Goal: Task Accomplishment & Management: Manage account settings

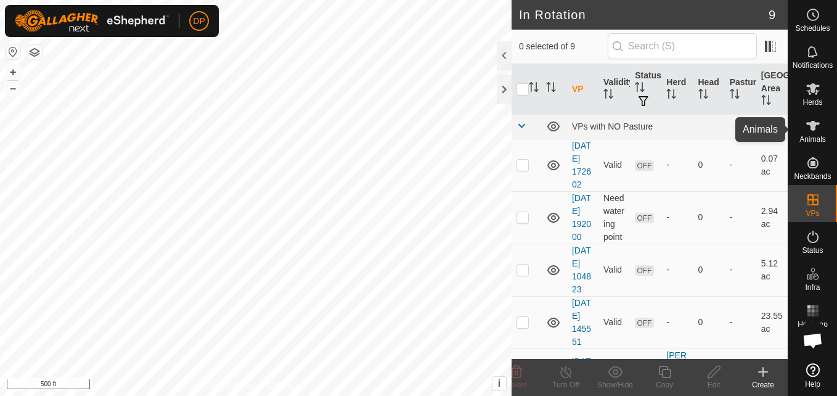
click at [818, 128] on icon at bounding box center [812, 125] width 15 height 15
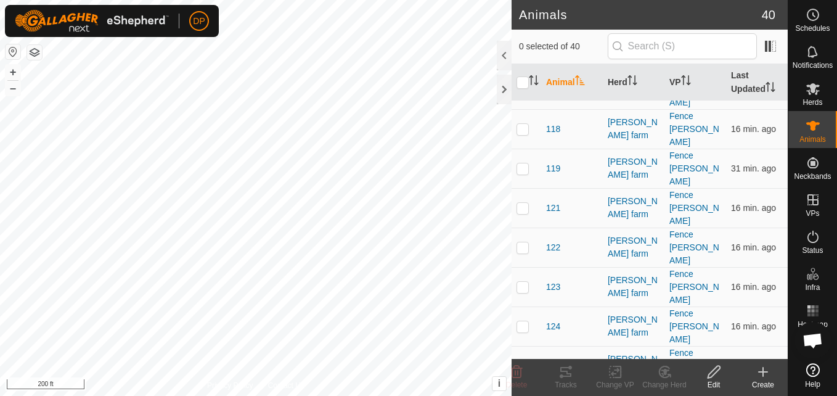
scroll to position [308, 0]
checkbox input "true"
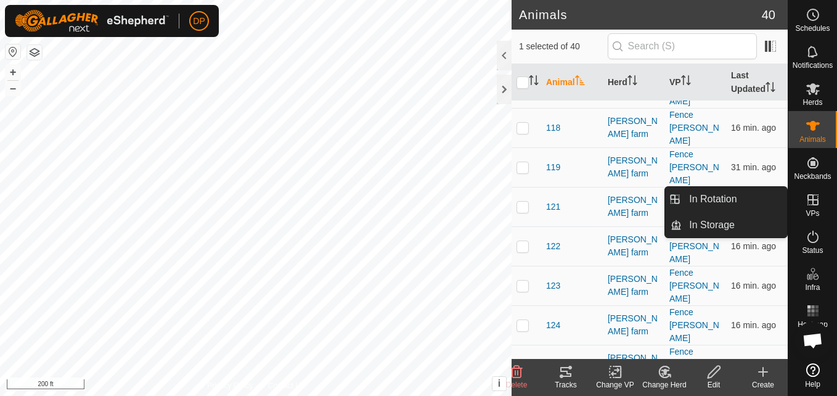
click at [812, 204] on icon at bounding box center [812, 199] width 15 height 15
click at [770, 199] on link "In Rotation" at bounding box center [734, 199] width 105 height 25
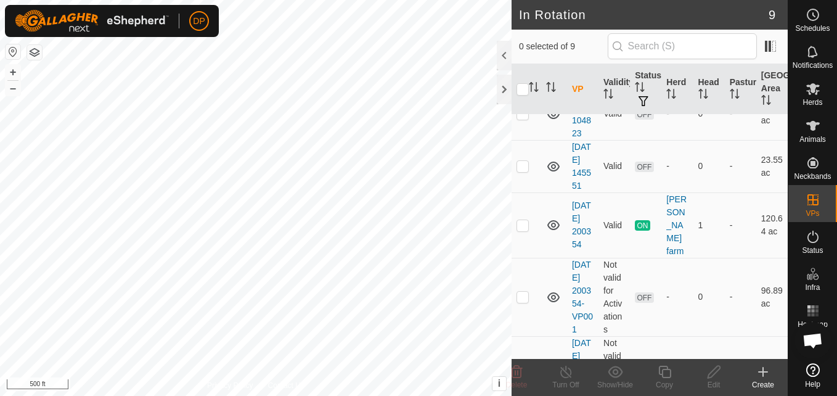
scroll to position [185, 0]
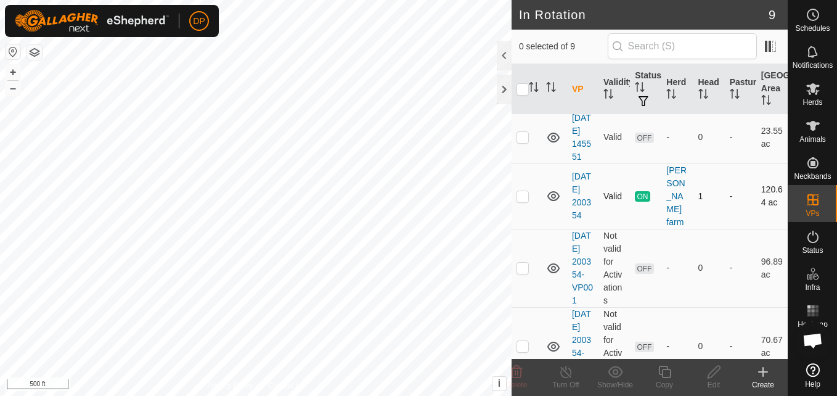
click at [526, 201] on p-checkbox at bounding box center [522, 196] width 12 height 10
checkbox input "false"
click at [551, 203] on icon at bounding box center [553, 196] width 15 height 15
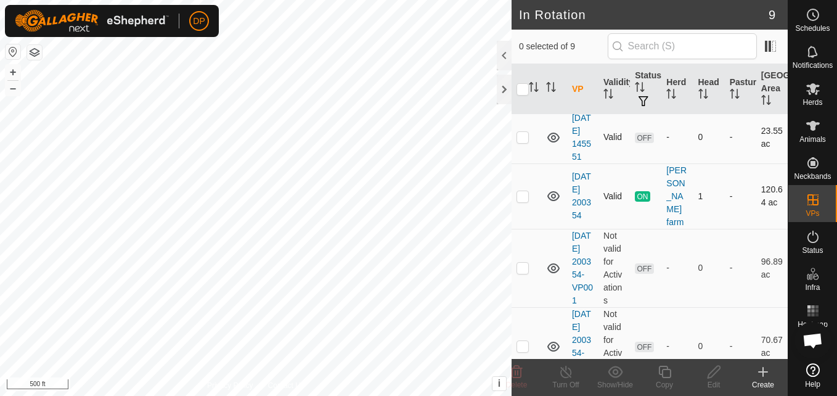
click at [553, 145] on icon at bounding box center [553, 137] width 15 height 15
click at [519, 142] on p-checkbox at bounding box center [522, 137] width 12 height 10
click at [552, 142] on icon at bounding box center [553, 137] width 12 height 10
click at [552, 145] on icon at bounding box center [553, 137] width 15 height 15
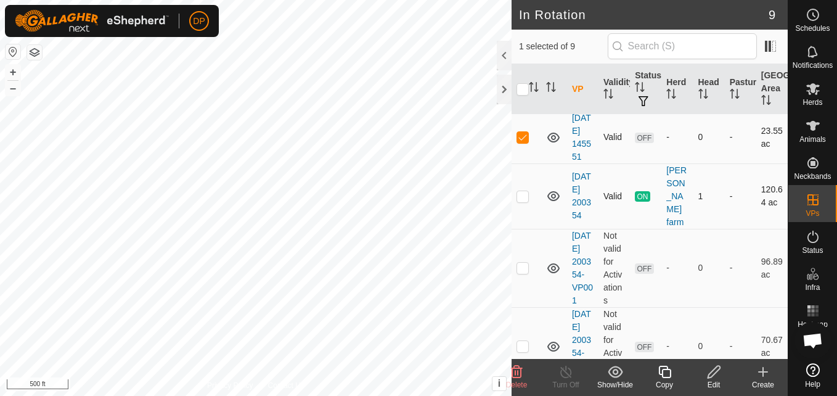
click at [522, 142] on p-checkbox at bounding box center [522, 137] width 12 height 10
checkbox input "false"
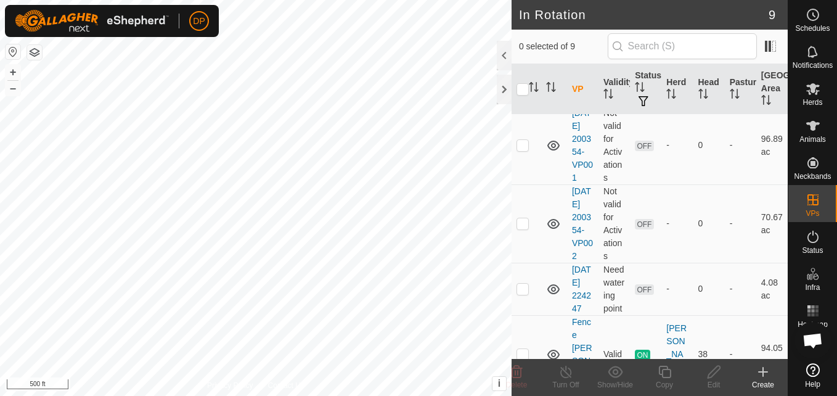
scroll to position [308, 0]
click at [520, 149] on p-checkbox at bounding box center [522, 144] width 12 height 10
checkbox input "false"
click at [521, 227] on p-checkbox at bounding box center [522, 223] width 12 height 10
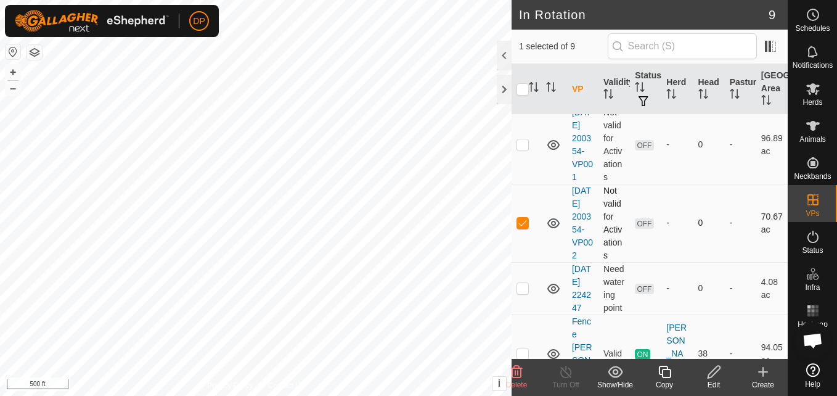
click at [521, 227] on p-checkbox at bounding box center [522, 223] width 12 height 10
checkbox input "false"
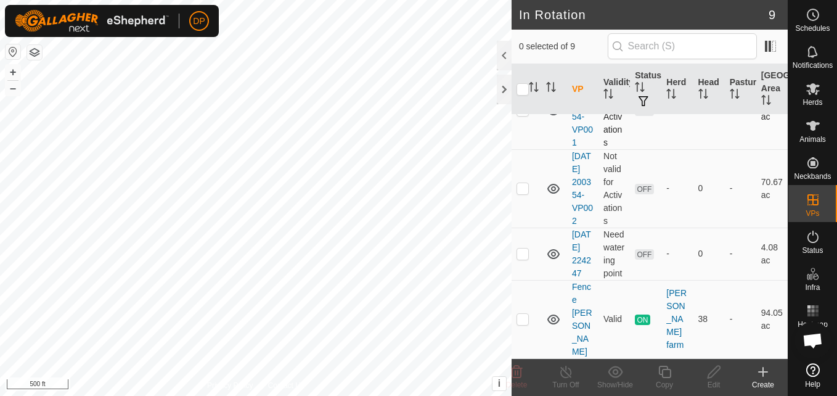
scroll to position [420, 0]
click at [522, 324] on p-checkbox at bounding box center [522, 319] width 12 height 10
click at [555, 327] on icon at bounding box center [553, 319] width 15 height 15
click at [552, 322] on icon at bounding box center [553, 319] width 15 height 15
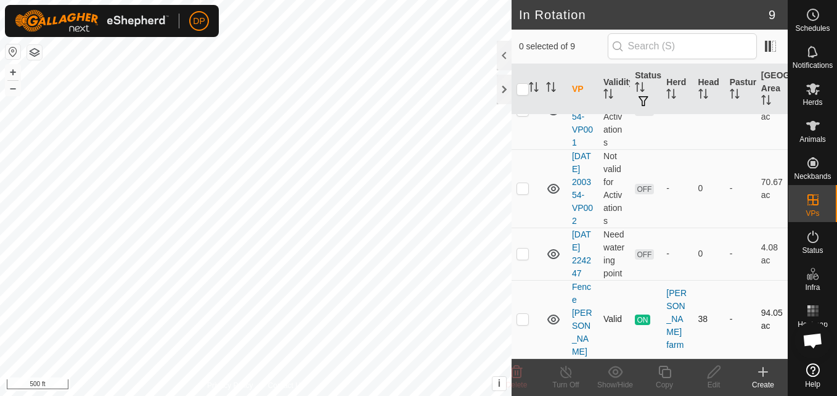
click at [552, 322] on icon at bounding box center [553, 319] width 15 height 15
click at [520, 324] on p-checkbox at bounding box center [522, 319] width 12 height 10
click at [521, 324] on p-checkbox at bounding box center [522, 319] width 12 height 10
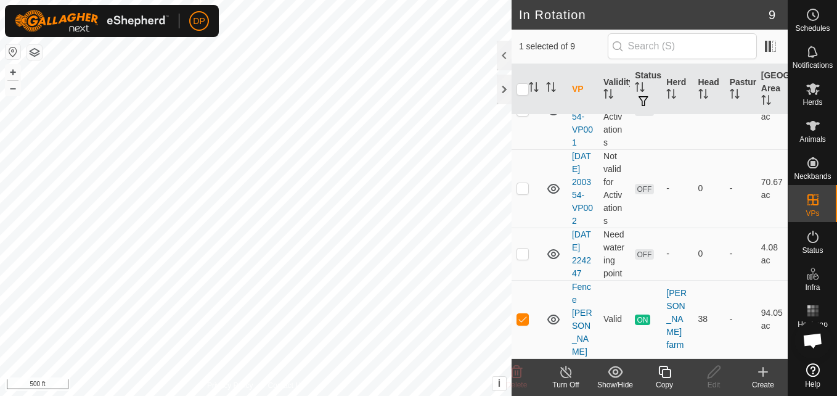
click at [521, 324] on p-checkbox at bounding box center [522, 319] width 12 height 10
checkbox input "false"
click at [552, 324] on icon at bounding box center [553, 319] width 12 height 10
click at [552, 324] on icon at bounding box center [553, 319] width 15 height 15
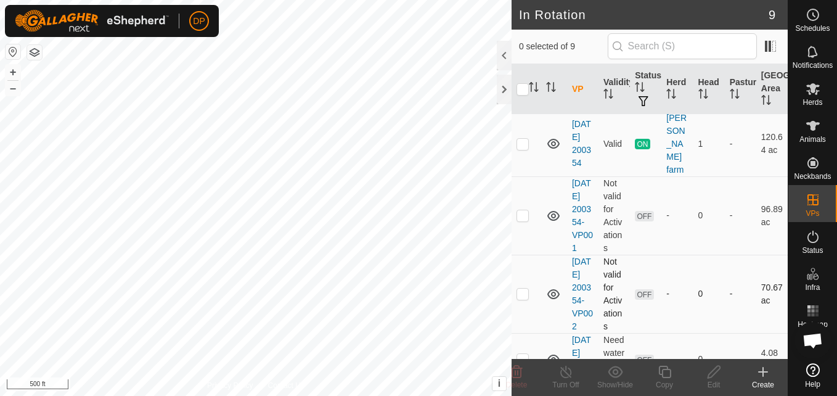
scroll to position [235, 0]
click at [550, 225] on icon at bounding box center [553, 217] width 15 height 15
click at [518, 222] on p-checkbox at bounding box center [522, 217] width 12 height 10
click at [553, 225] on icon at bounding box center [553, 217] width 15 height 15
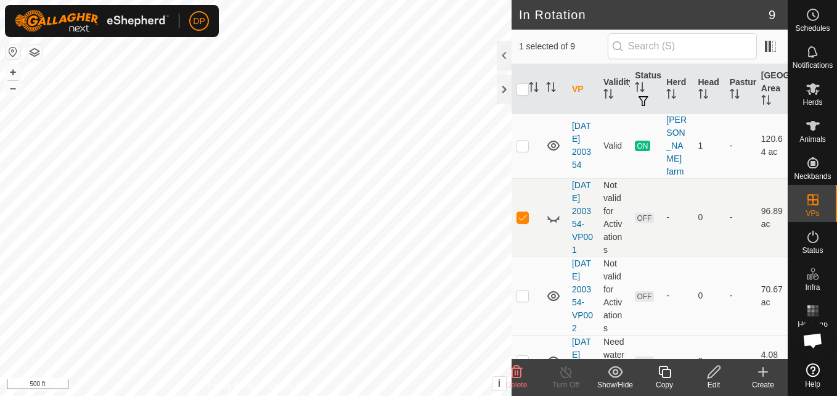
click at [553, 225] on icon at bounding box center [553, 217] width 15 height 15
click at [518, 222] on p-checkbox at bounding box center [522, 217] width 12 height 10
checkbox input "false"
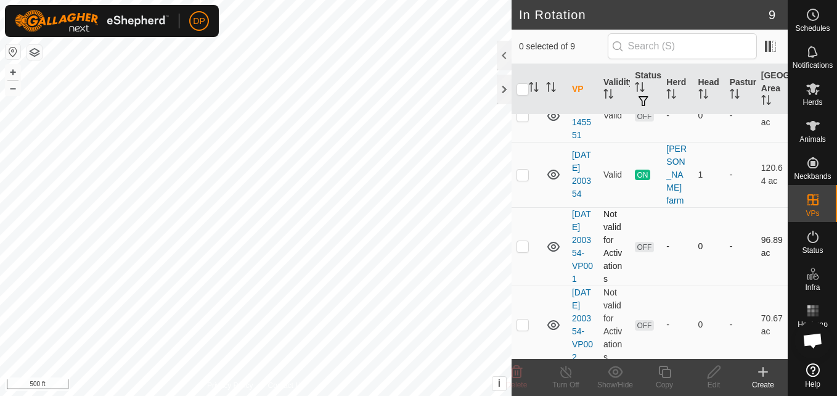
scroll to position [174, 0]
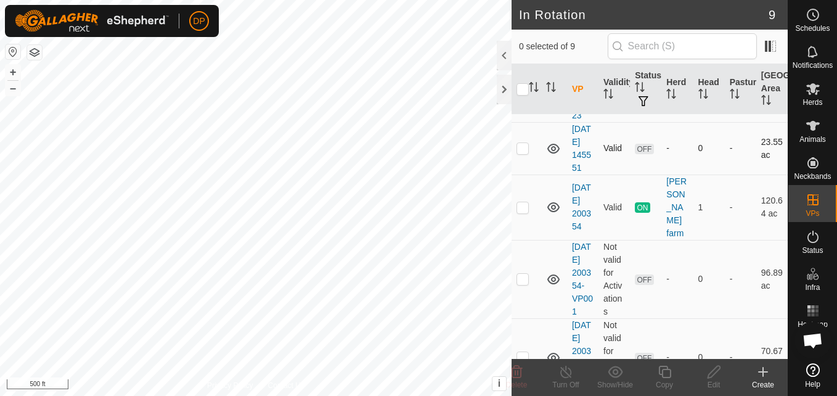
click at [520, 153] on p-checkbox at bounding box center [522, 148] width 12 height 10
click at [555, 153] on icon at bounding box center [553, 149] width 12 height 10
click at [555, 156] on icon at bounding box center [553, 148] width 15 height 15
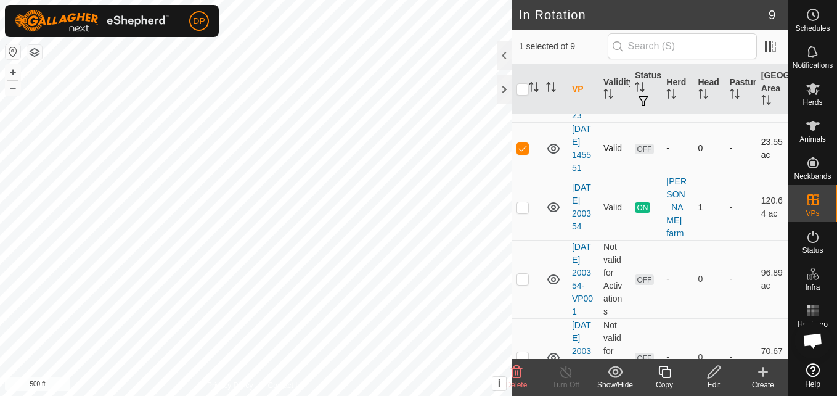
click at [523, 153] on p-checkbox at bounding box center [522, 148] width 12 height 10
checkbox input "false"
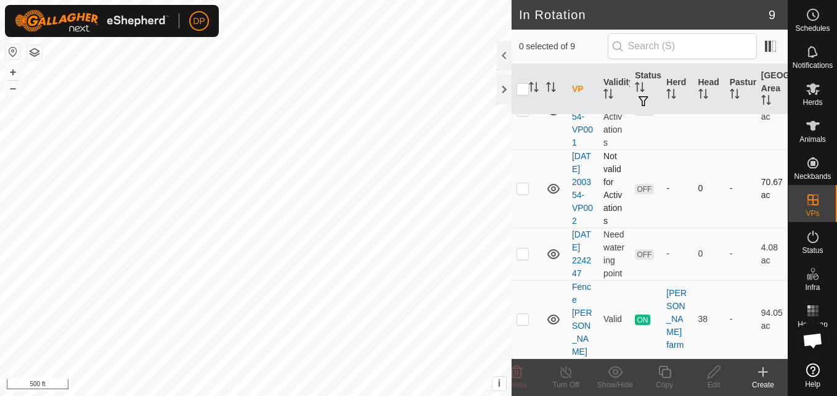
scroll to position [420, 0]
click at [523, 324] on p-checkbox at bounding box center [522, 319] width 12 height 10
checkbox input "false"
click at [521, 183] on p-checkbox at bounding box center [522, 188] width 12 height 10
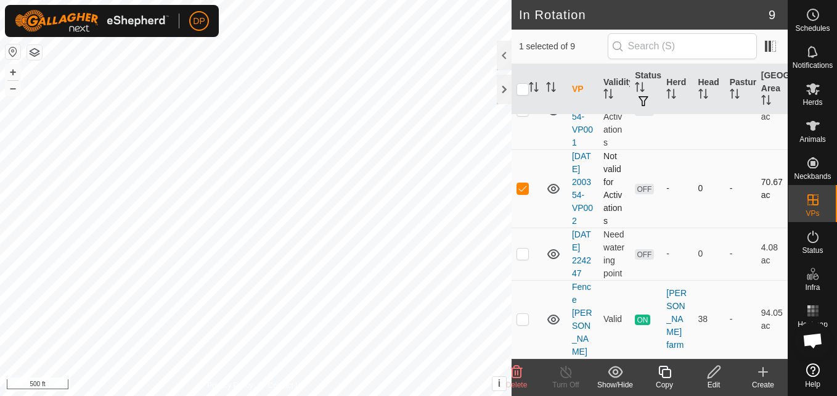
click at [521, 183] on p-checkbox at bounding box center [522, 188] width 12 height 10
click at [554, 184] on icon at bounding box center [553, 189] width 12 height 10
click at [521, 183] on p-checkbox at bounding box center [522, 188] width 12 height 10
click at [552, 181] on icon at bounding box center [553, 188] width 15 height 15
click at [520, 183] on p-checkbox at bounding box center [522, 188] width 12 height 10
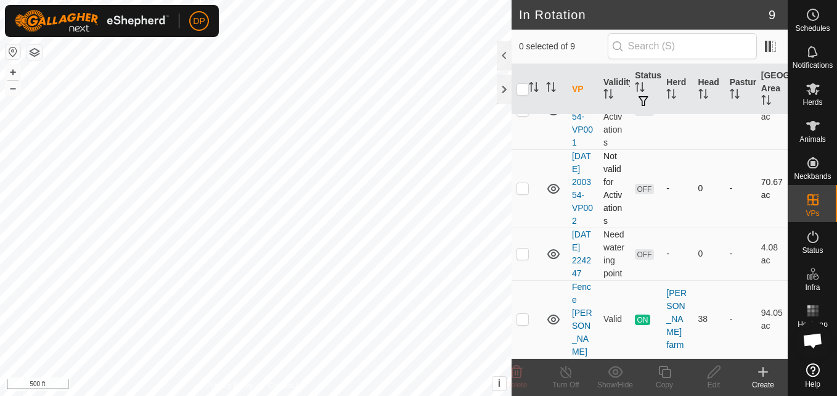
checkbox input "false"
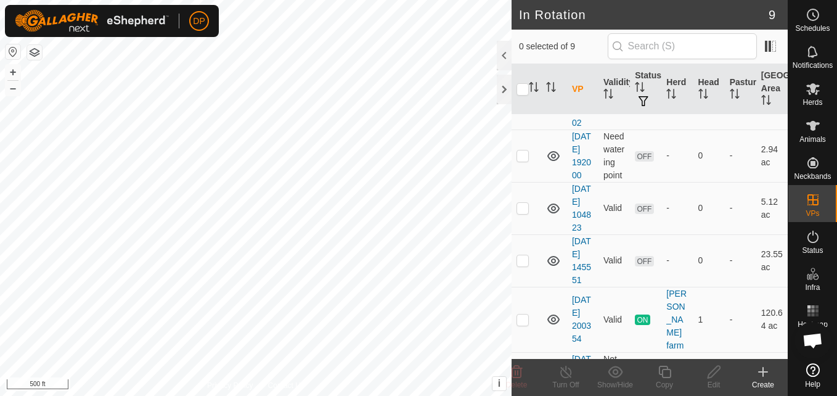
scroll to position [0, 0]
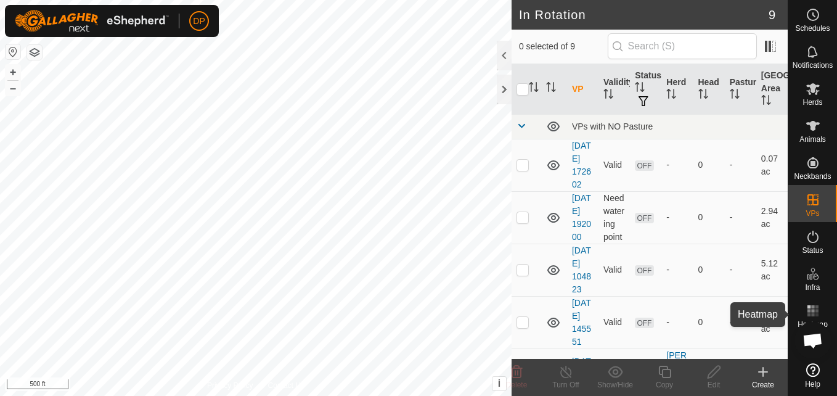
click at [808, 314] on rect at bounding box center [808, 314] width 3 height 3
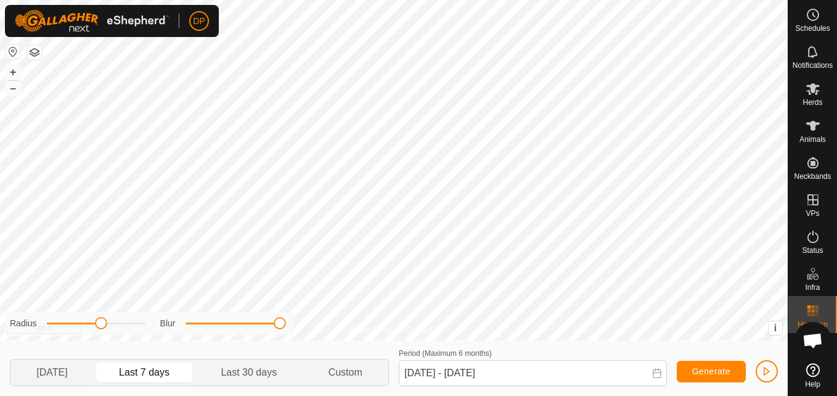
drag, startPoint x: 195, startPoint y: 322, endPoint x: 277, endPoint y: 341, distance: 84.3
click at [277, 341] on div "Radius Blur [DATE] Last 7 days Last 30 days Custom Period (Maximum 6 months) [D…" at bounding box center [394, 367] width 788 height 55
click at [205, 315] on div "Privacy Policy Contact Us WP 7 Type: trough Capacity: 100L Water Level: 100% Dr…" at bounding box center [394, 198] width 788 height 396
drag, startPoint x: 274, startPoint y: 324, endPoint x: 233, endPoint y: 322, distance: 40.7
click at [233, 322] on span at bounding box center [232, 323] width 12 height 12
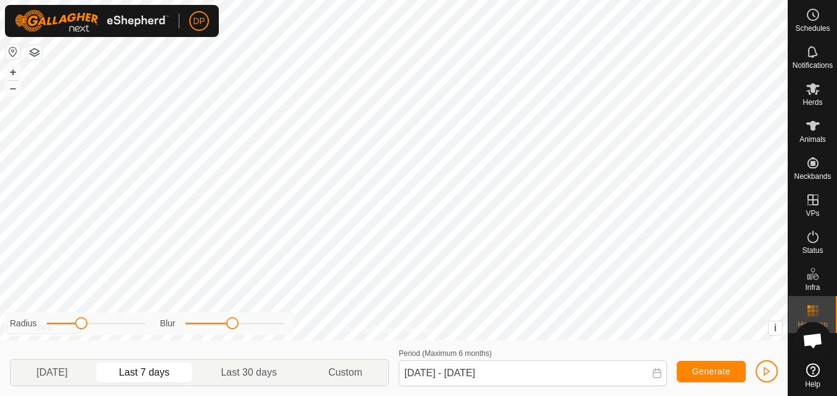
drag, startPoint x: 97, startPoint y: 324, endPoint x: 83, endPoint y: 323, distance: 14.2
click at [83, 323] on span at bounding box center [81, 323] width 12 height 12
click at [50, 368] on p-togglebutton "[DATE]" at bounding box center [51, 372] width 83 height 26
type input "[DATE] - [DATE]"
drag, startPoint x: 231, startPoint y: 322, endPoint x: 272, endPoint y: 332, distance: 42.3
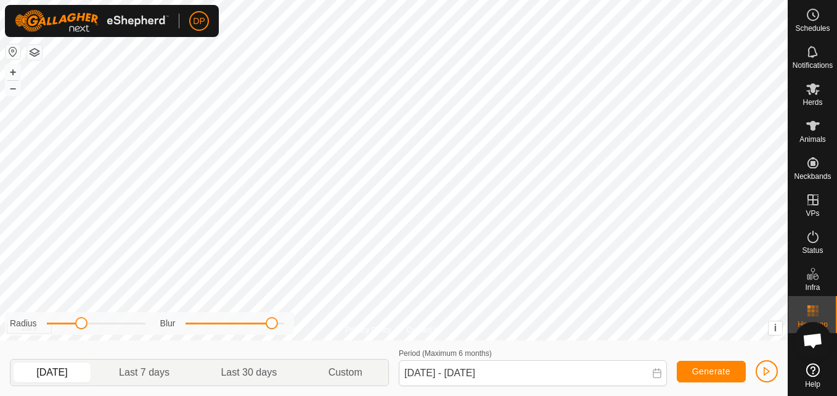
click at [272, 332] on div "Radius Blur" at bounding box center [149, 323] width 289 height 23
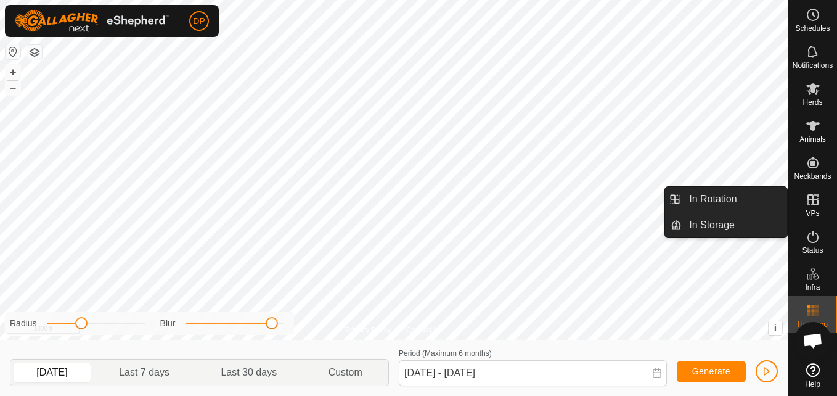
drag, startPoint x: 789, startPoint y: 201, endPoint x: 818, endPoint y: 197, distance: 28.7
click at [818, 197] on icon at bounding box center [812, 199] width 11 height 11
click at [770, 202] on link "In Rotation" at bounding box center [734, 199] width 105 height 25
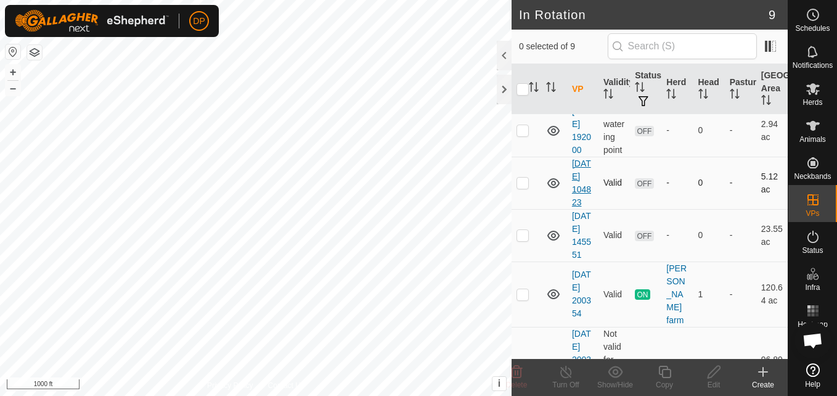
scroll to position [51, 0]
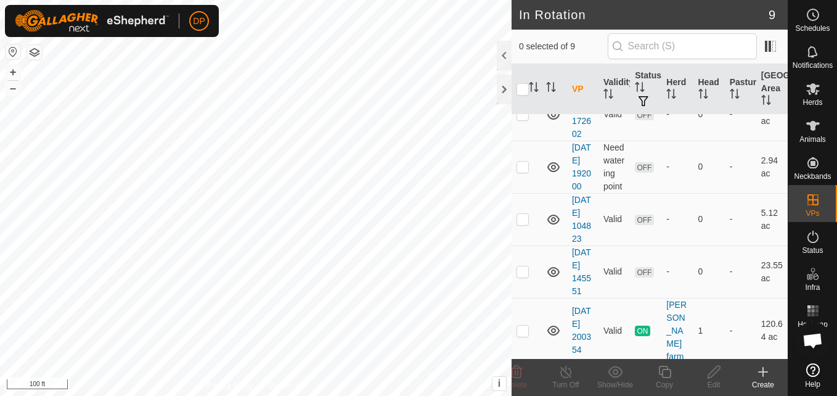
click at [418, 0] on html "DP Schedules Notifications Herds Animals Neckbands VPs Status Infra Heatmap Hel…" at bounding box center [418, 198] width 837 height 396
click at [402, 0] on html "DP Schedules Notifications Herds Animals Neckbands VPs Status Infra Heatmap Hel…" at bounding box center [418, 198] width 837 height 396
click at [568, 250] on div "In Rotation 9 0 selected of 9 VP Validity Status Herd Head Pasture Grazing Area…" at bounding box center [394, 198] width 788 height 396
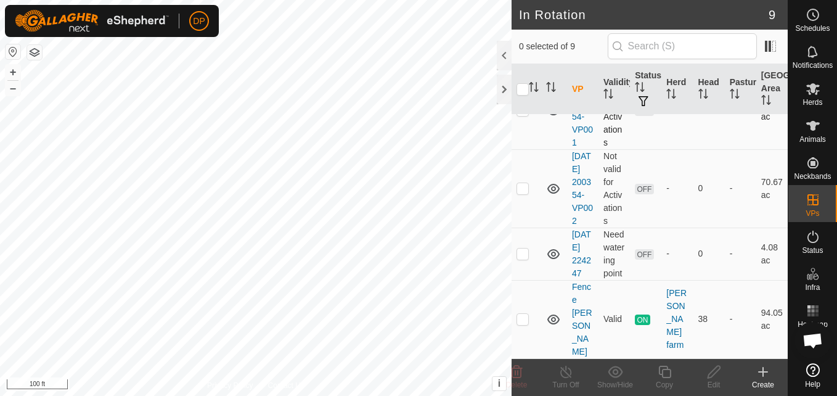
scroll to position [420, 0]
click at [522, 324] on p-checkbox at bounding box center [522, 319] width 12 height 10
checkbox input "false"
click at [523, 258] on p-checkbox at bounding box center [522, 253] width 12 height 10
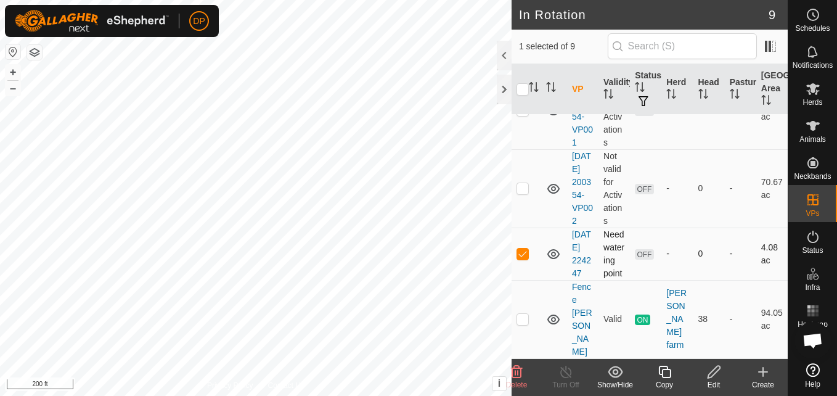
click at [523, 258] on p-checkbox at bounding box center [522, 253] width 12 height 10
checkbox input "false"
click at [521, 324] on p-checkbox at bounding box center [522, 319] width 12 height 10
click at [519, 323] on p-checkbox at bounding box center [522, 319] width 12 height 10
checkbox input "false"
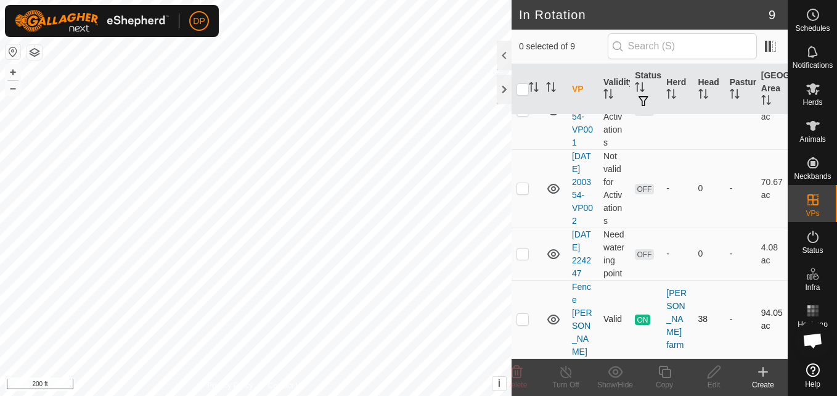
scroll to position [359, 0]
click at [522, 193] on p-checkbox at bounding box center [522, 188] width 12 height 10
checkbox input "false"
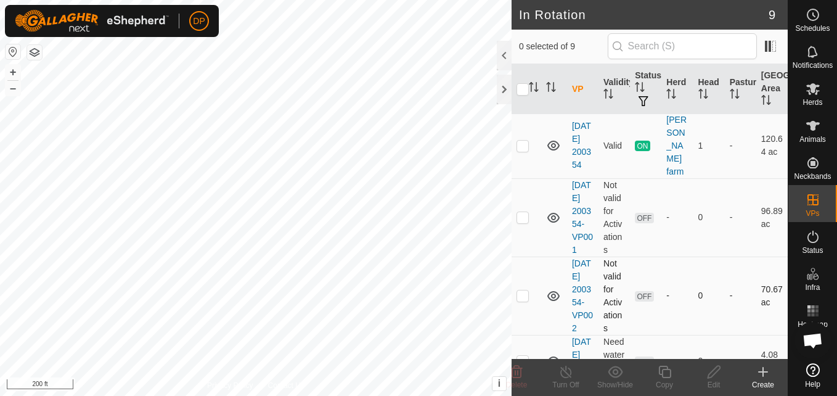
scroll to position [174, 0]
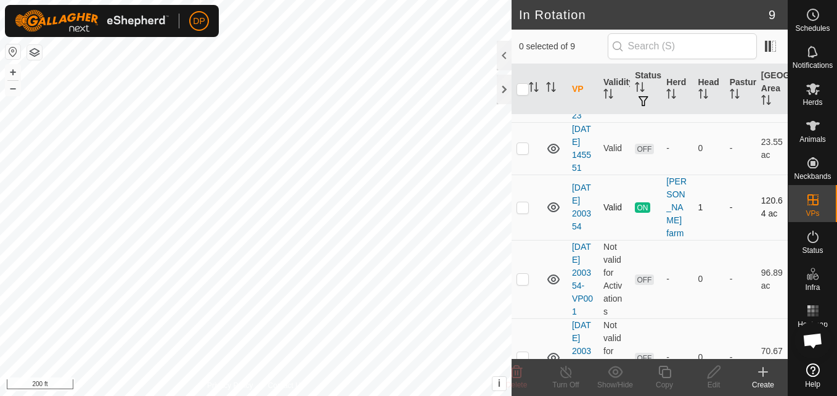
click at [521, 212] on p-checkbox at bounding box center [522, 207] width 12 height 10
click at [552, 214] on icon at bounding box center [553, 207] width 15 height 15
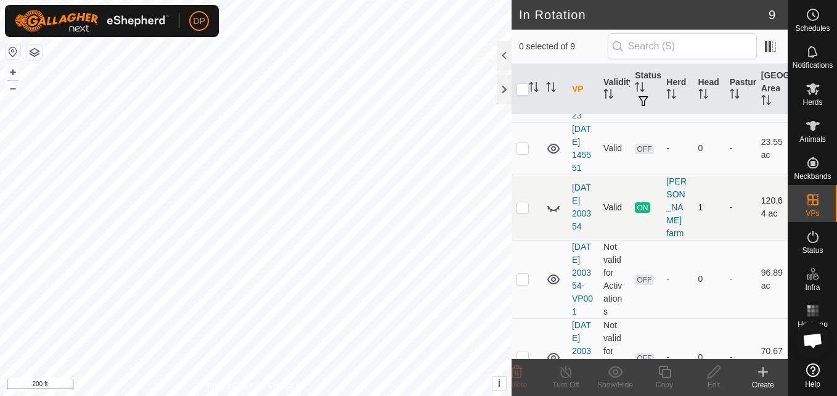
click at [552, 214] on icon at bounding box center [553, 207] width 15 height 15
click at [521, 212] on p-checkbox at bounding box center [522, 207] width 12 height 10
click at [553, 214] on icon at bounding box center [553, 207] width 15 height 15
click at [552, 214] on icon at bounding box center [553, 207] width 15 height 15
click at [523, 212] on p-checkbox at bounding box center [522, 207] width 12 height 10
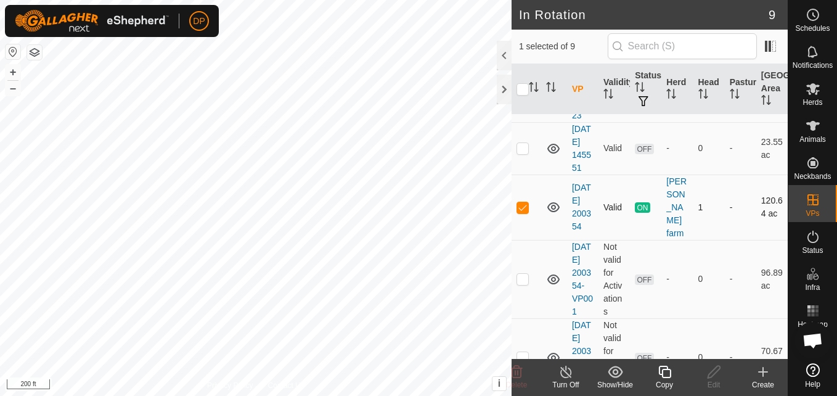
checkbox input "false"
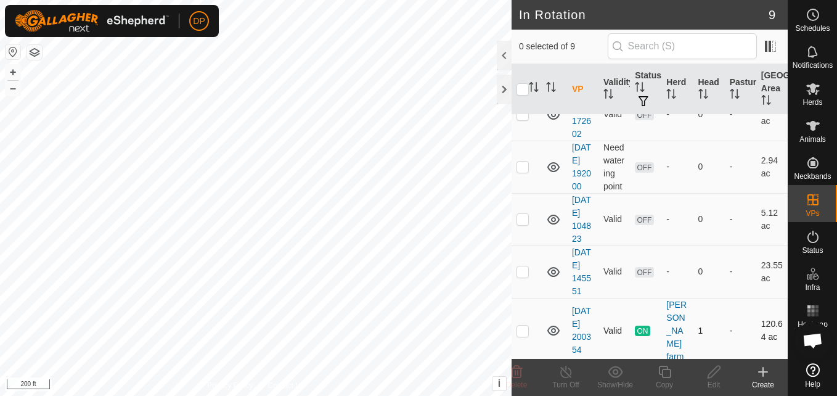
scroll to position [0, 0]
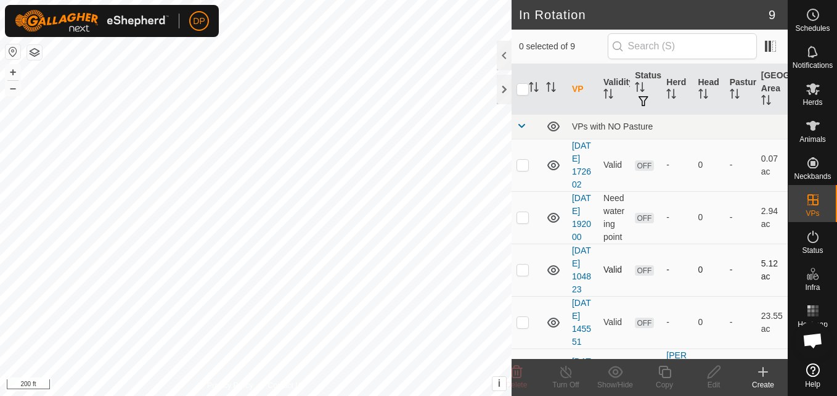
click at [524, 274] on p-checkbox at bounding box center [522, 269] width 12 height 10
checkbox input "true"
click at [717, 372] on icon at bounding box center [713, 371] width 15 height 15
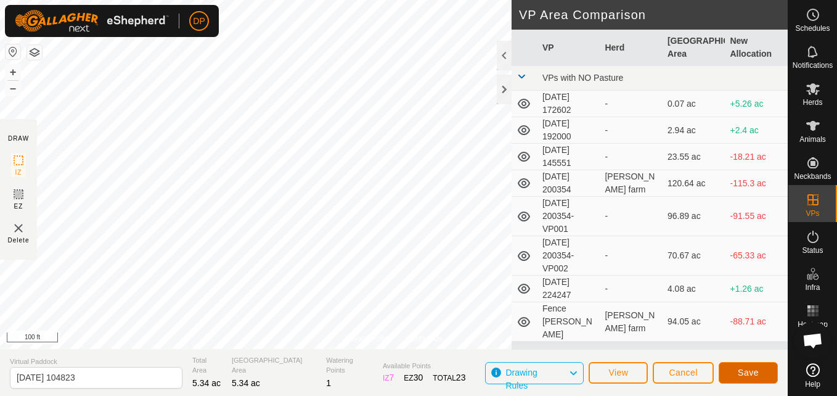
click at [748, 368] on span "Save" at bounding box center [748, 372] width 21 height 10
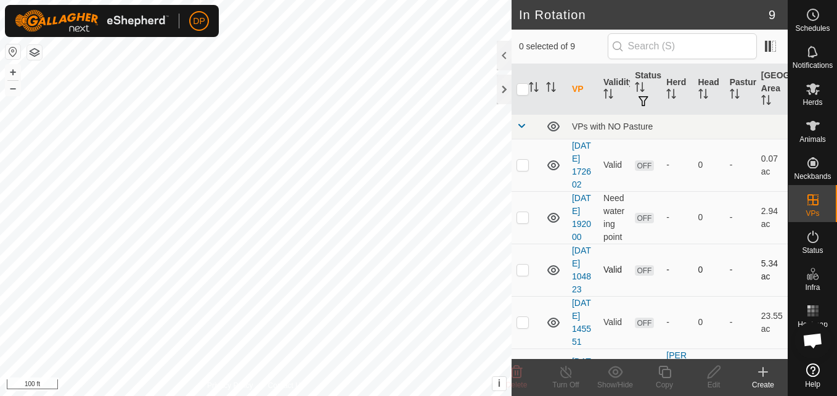
click at [521, 274] on p-checkbox at bounding box center [522, 269] width 12 height 10
checkbox input "true"
click at [715, 370] on icon at bounding box center [713, 371] width 15 height 15
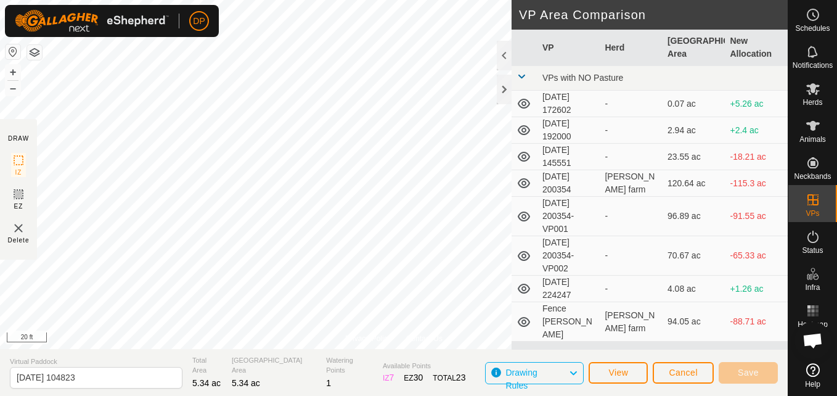
click at [271, 395] on html "DP Schedules Notifications Herds Animals Neckbands VPs Status Infra Heatmap Hel…" at bounding box center [418, 198] width 837 height 396
click at [44, 0] on html "DP Schedules Notifications Herds Animals Neckbands VPs Status Infra Heatmap Hel…" at bounding box center [418, 198] width 837 height 396
click at [751, 373] on span "Save" at bounding box center [748, 372] width 21 height 10
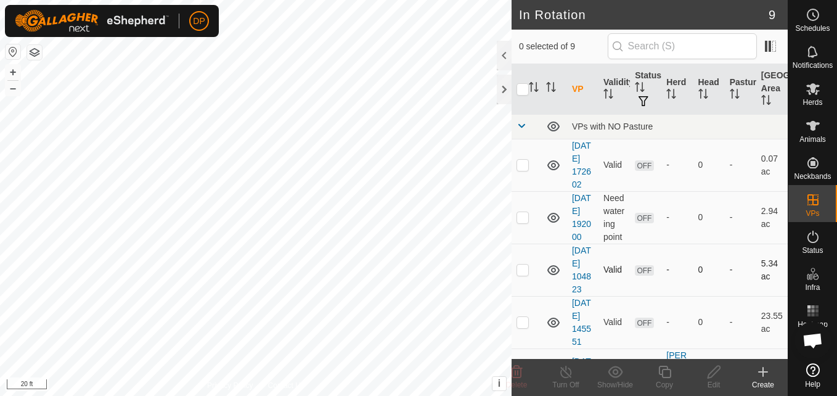
click at [524, 274] on p-checkbox at bounding box center [522, 269] width 12 height 10
checkbox input "true"
click at [714, 375] on icon at bounding box center [713, 371] width 15 height 15
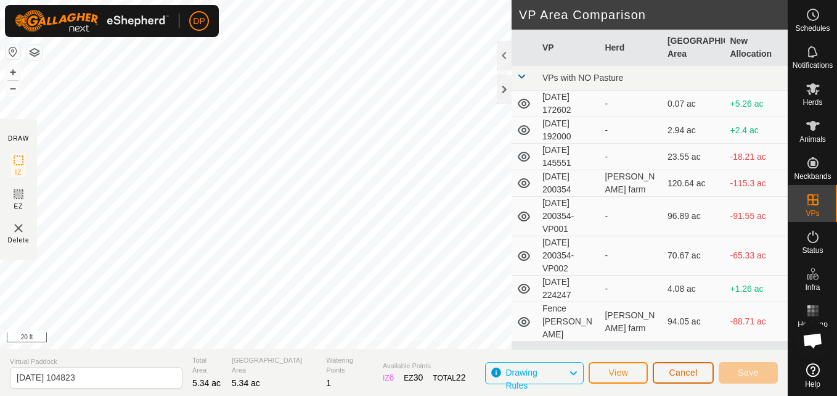
click at [691, 372] on span "Cancel" at bounding box center [683, 372] width 29 height 10
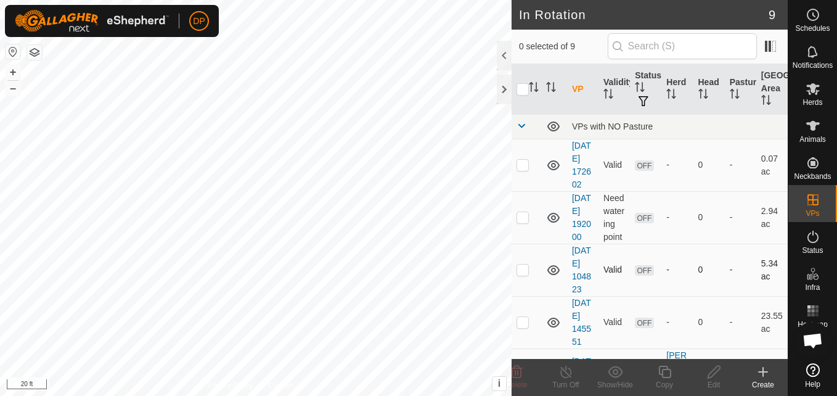
click at [518, 274] on p-checkbox at bounding box center [522, 269] width 12 height 10
checkbox input "true"
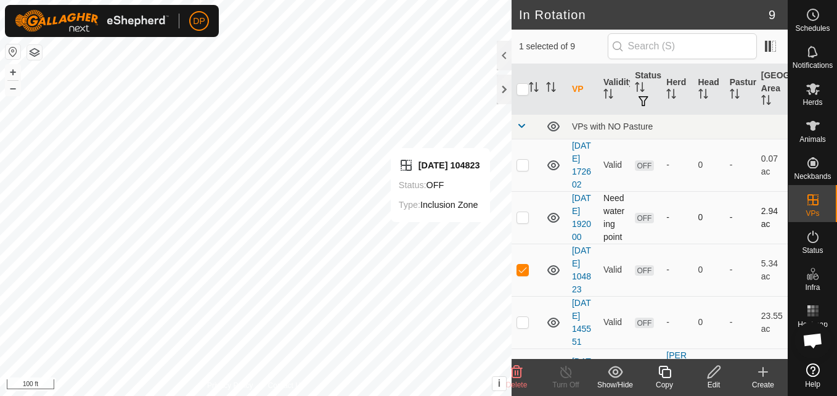
click at [521, 222] on p-checkbox at bounding box center [522, 217] width 12 height 10
checkbox input "true"
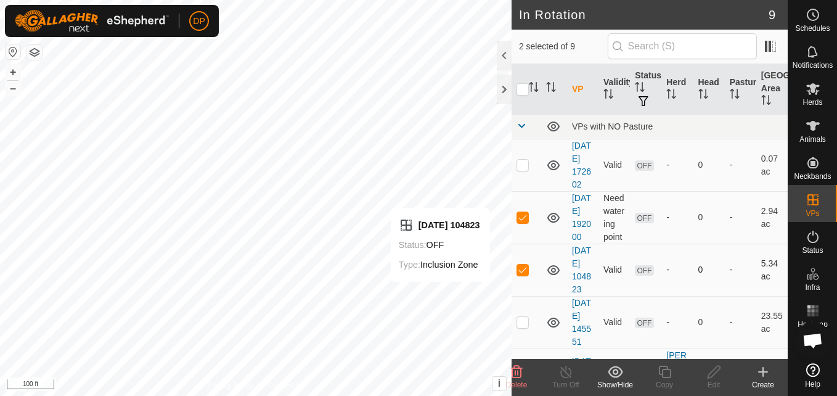
click at [523, 274] on p-checkbox at bounding box center [522, 269] width 12 height 10
checkbox input "false"
click at [712, 365] on icon at bounding box center [713, 371] width 15 height 15
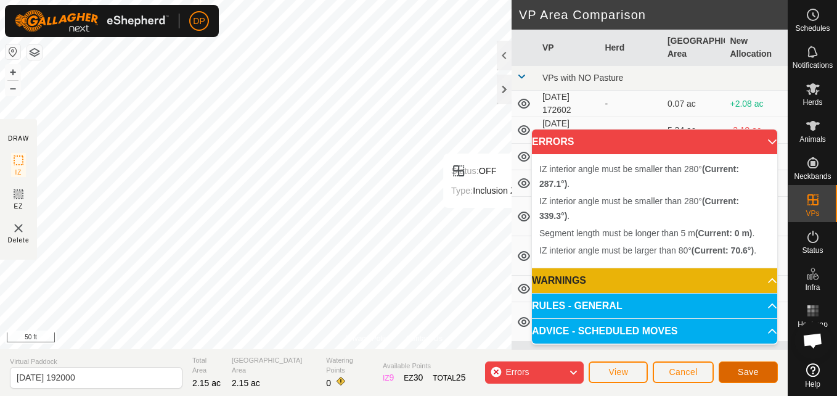
click at [760, 370] on button "Save" at bounding box center [748, 372] width 59 height 22
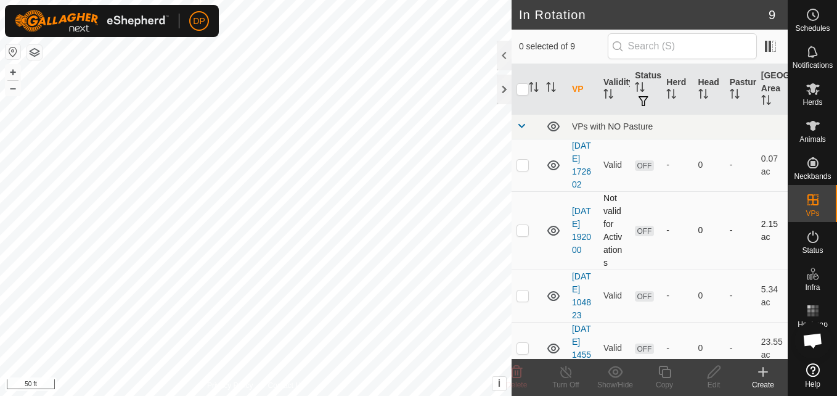
click at [519, 235] on p-checkbox at bounding box center [522, 230] width 12 height 10
checkbox input "true"
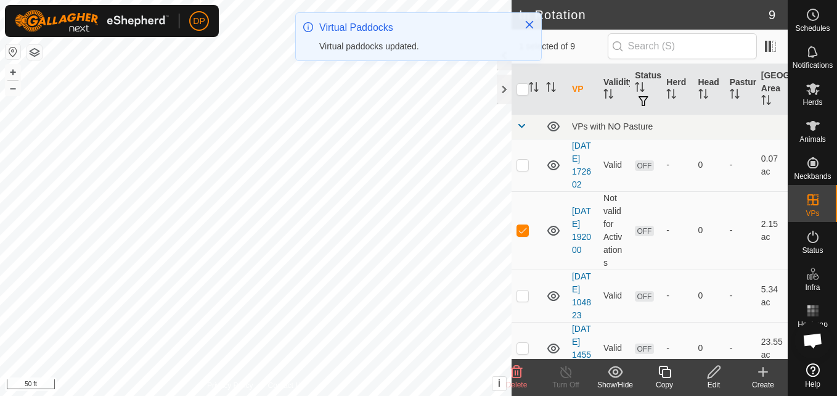
click at [519, 235] on p-checkbox at bounding box center [522, 230] width 12 height 10
checkbox input "false"
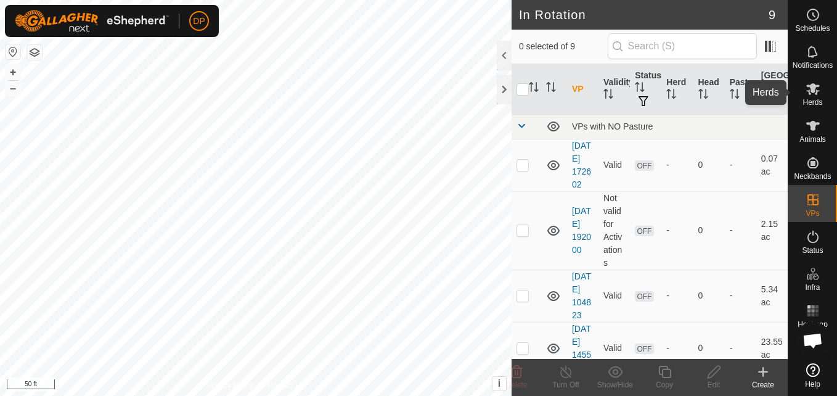
click at [810, 88] on icon at bounding box center [812, 88] width 15 height 15
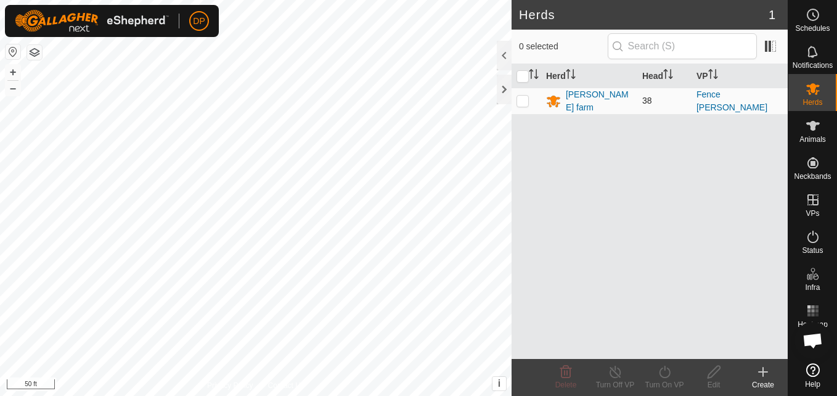
click at [523, 100] on p-checkbox at bounding box center [522, 101] width 12 height 10
checkbox input "true"
click at [523, 100] on p-checkbox at bounding box center [522, 101] width 12 height 10
checkbox input "false"
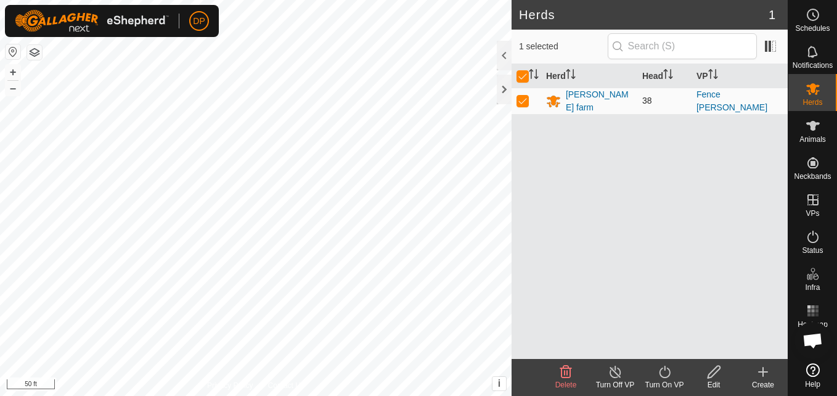
checkbox input "false"
click at [523, 100] on p-checkbox at bounding box center [522, 101] width 12 height 10
checkbox input "true"
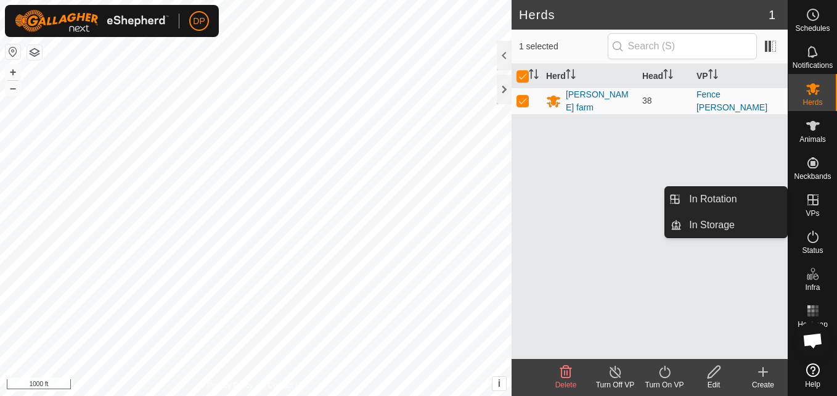
click at [815, 200] on icon at bounding box center [812, 199] width 11 height 11
click at [761, 203] on link "In Rotation" at bounding box center [734, 199] width 105 height 25
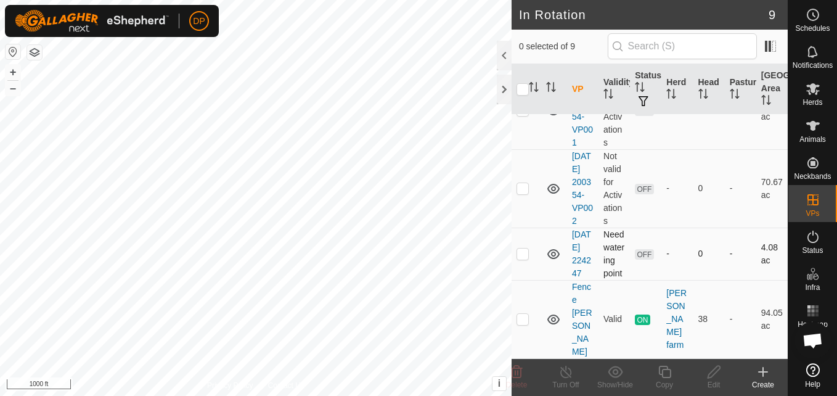
scroll to position [433, 0]
click at [549, 324] on icon at bounding box center [553, 319] width 12 height 10
click at [549, 324] on icon at bounding box center [553, 319] width 15 height 15
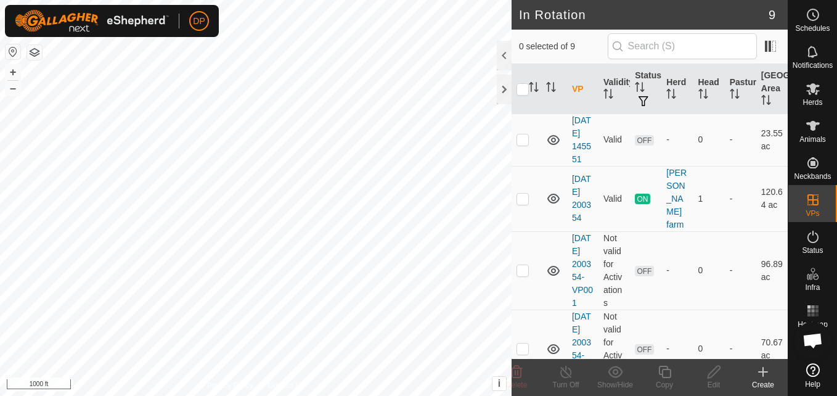
scroll to position [187, 0]
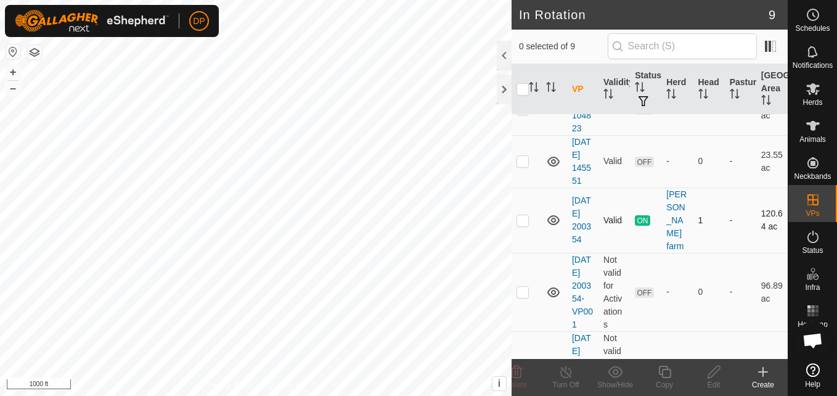
click at [552, 225] on icon at bounding box center [553, 220] width 12 height 10
click at [552, 227] on icon at bounding box center [553, 220] width 15 height 15
click at [551, 225] on icon at bounding box center [553, 220] width 12 height 10
click at [551, 227] on icon at bounding box center [553, 220] width 15 height 15
click at [548, 227] on icon at bounding box center [553, 220] width 15 height 15
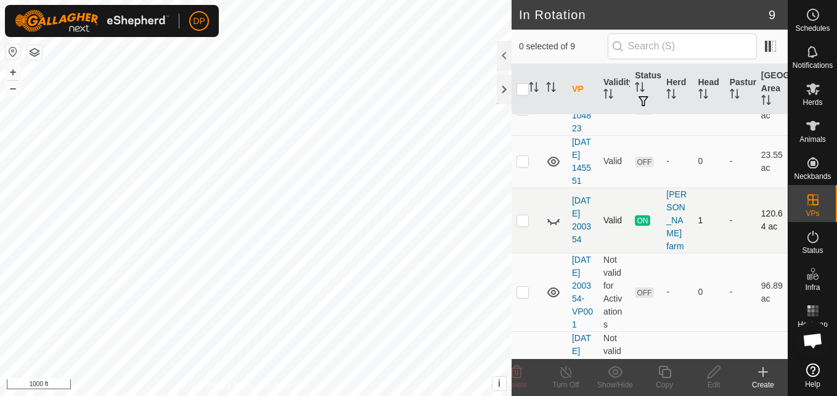
click at [548, 227] on icon at bounding box center [553, 220] width 15 height 15
click at [522, 225] on p-checkbox at bounding box center [522, 220] width 12 height 10
checkbox input "false"
click at [551, 225] on icon at bounding box center [553, 220] width 12 height 10
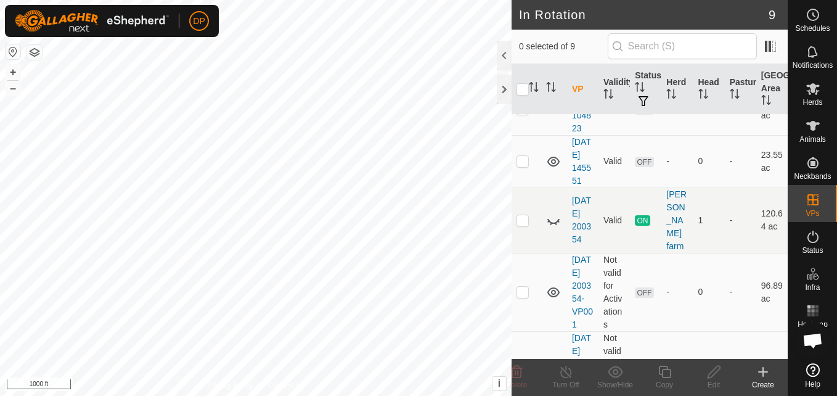
click at [551, 227] on icon at bounding box center [553, 220] width 15 height 15
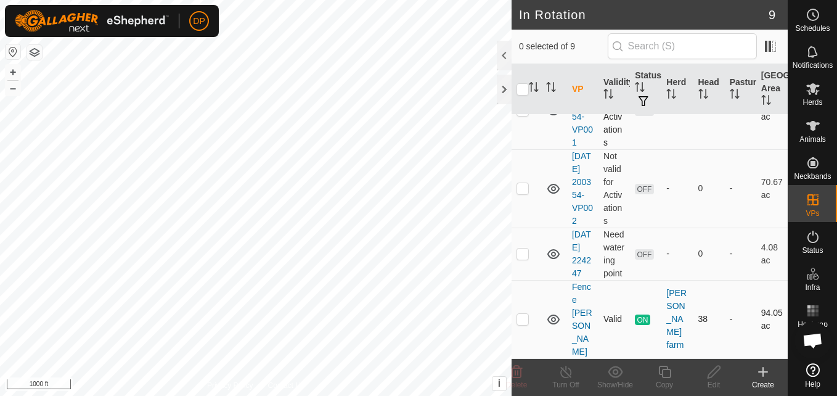
scroll to position [433, 0]
click at [520, 324] on p-checkbox at bounding box center [522, 319] width 12 height 10
checkbox input "false"
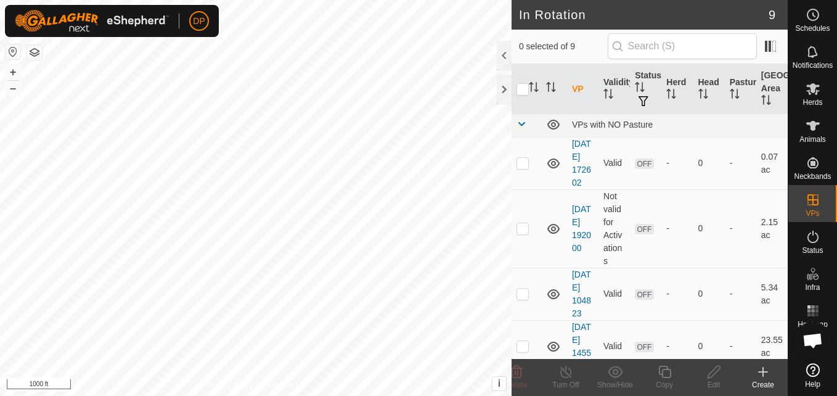
scroll to position [63, 0]
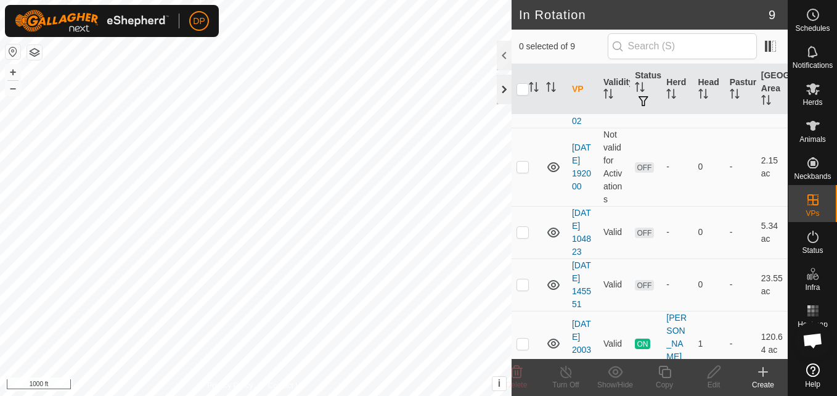
click at [500, 87] on div at bounding box center [504, 90] width 15 height 30
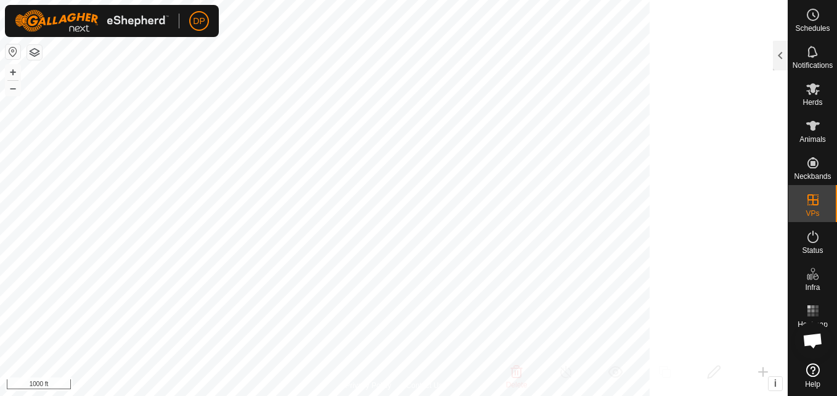
scroll to position [131, 0]
